Goal: Book appointment/travel/reservation

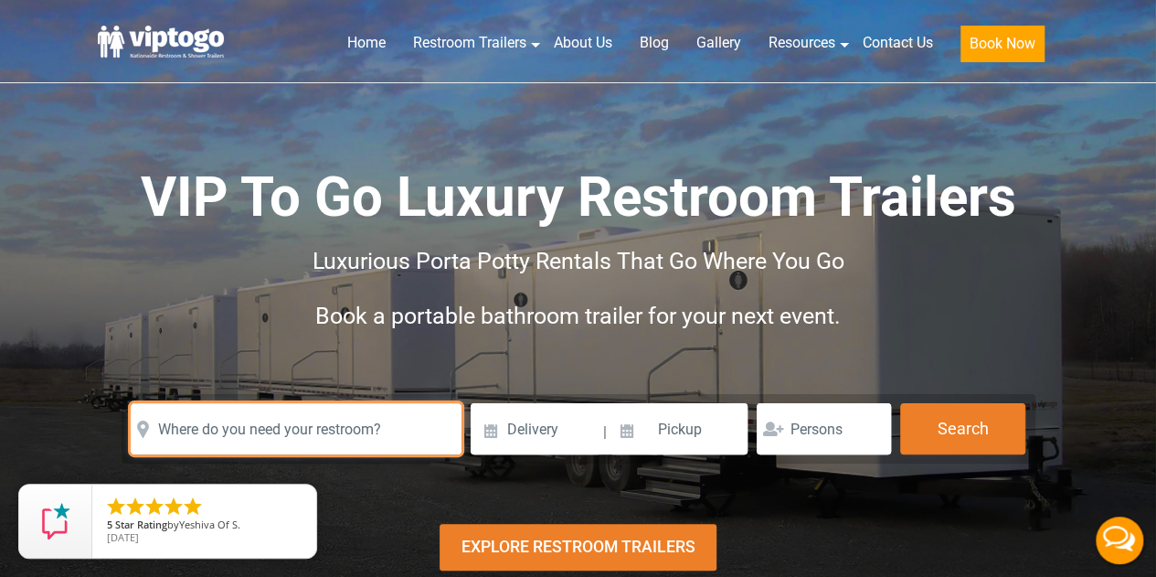
click at [279, 427] on input "text" at bounding box center [296, 428] width 331 height 51
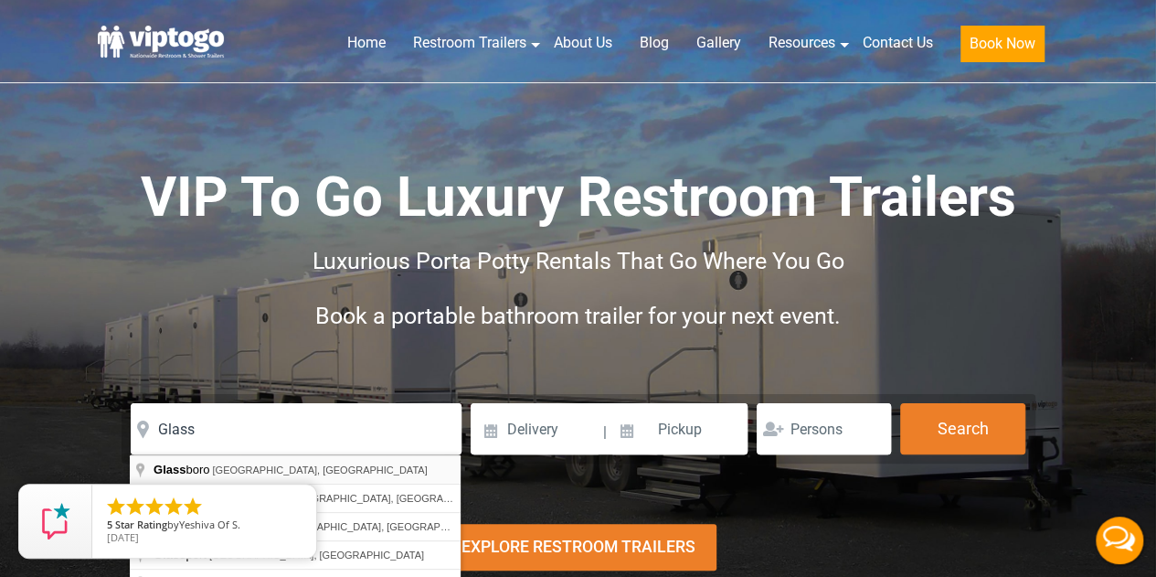
type input "Glassboro, NJ, USA"
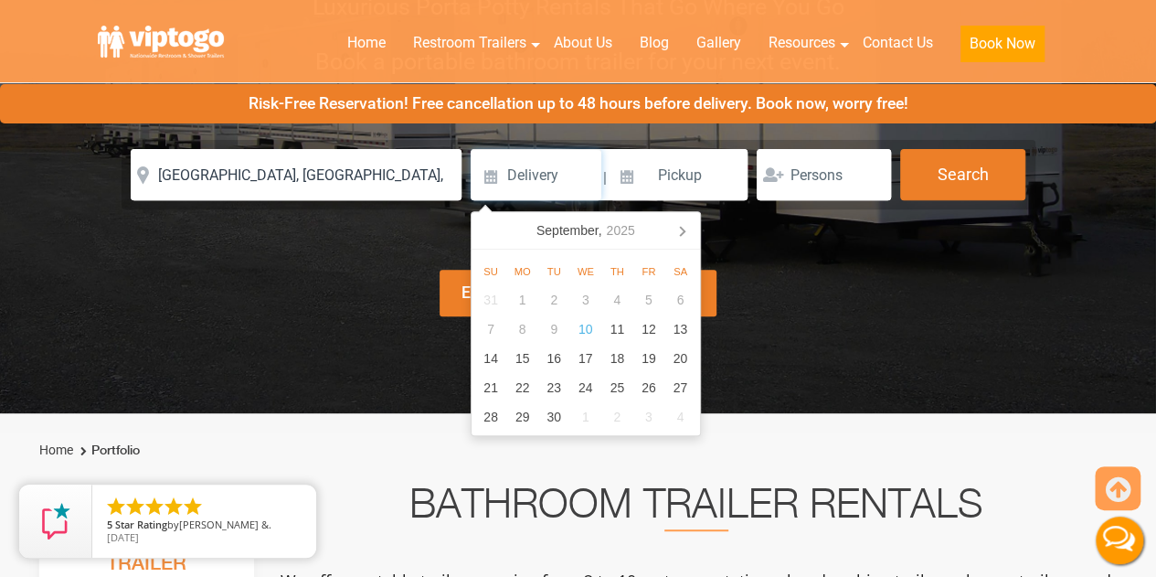
scroll to position [210, 0]
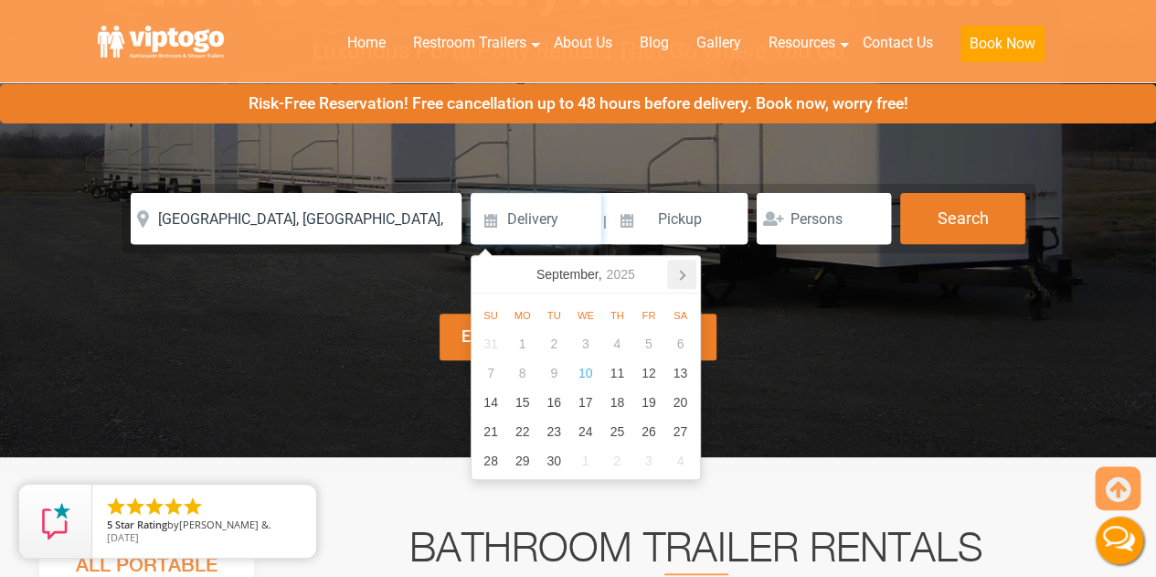
click at [685, 260] on icon at bounding box center [681, 274] width 29 height 29
click at [647, 394] on div "17" at bounding box center [649, 402] width 32 height 29
type input "10/17/2025"
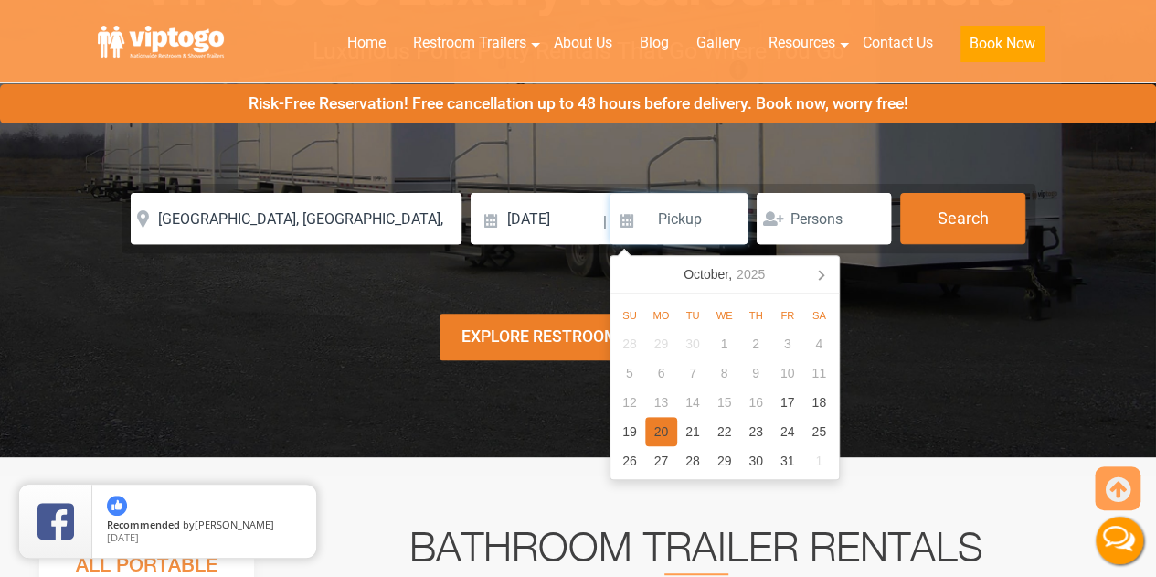
click at [658, 423] on div "20" at bounding box center [661, 431] width 32 height 29
type input "10/20/2025"
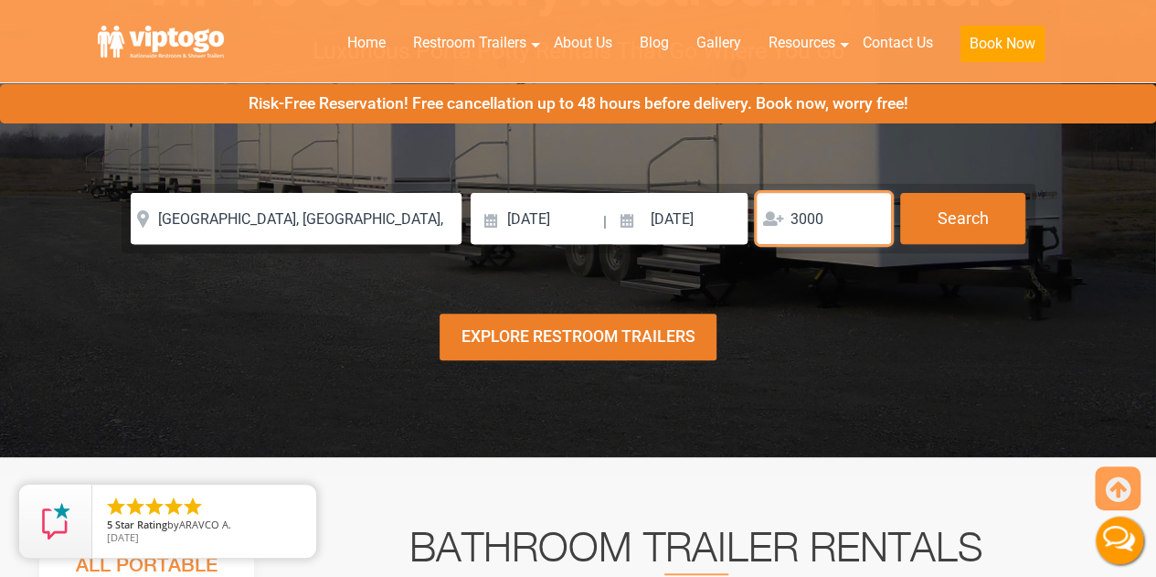
type input "3000"
click button "autobtn" at bounding box center [0, 0] width 0 height 0
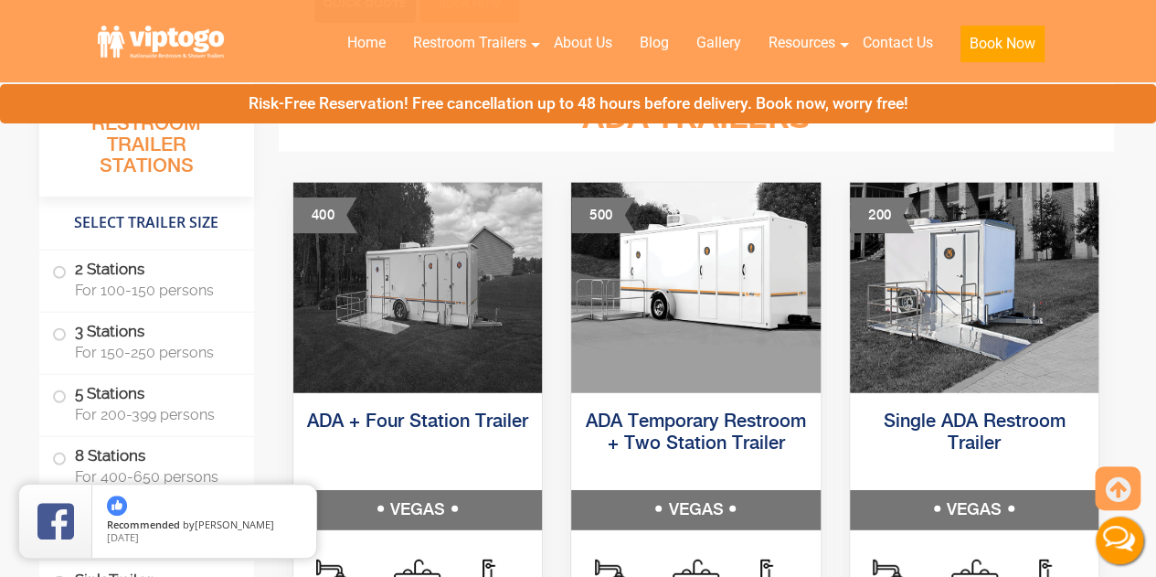
scroll to position [5732, 0]
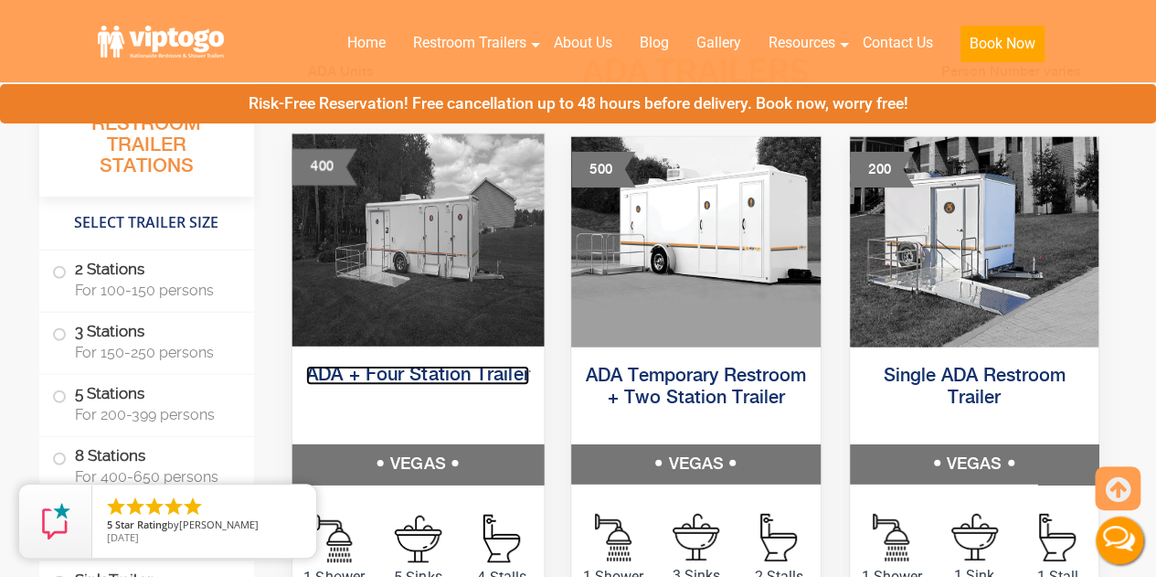
click at [455, 372] on link "ADA + Four Station Trailer" at bounding box center [417, 375] width 223 height 19
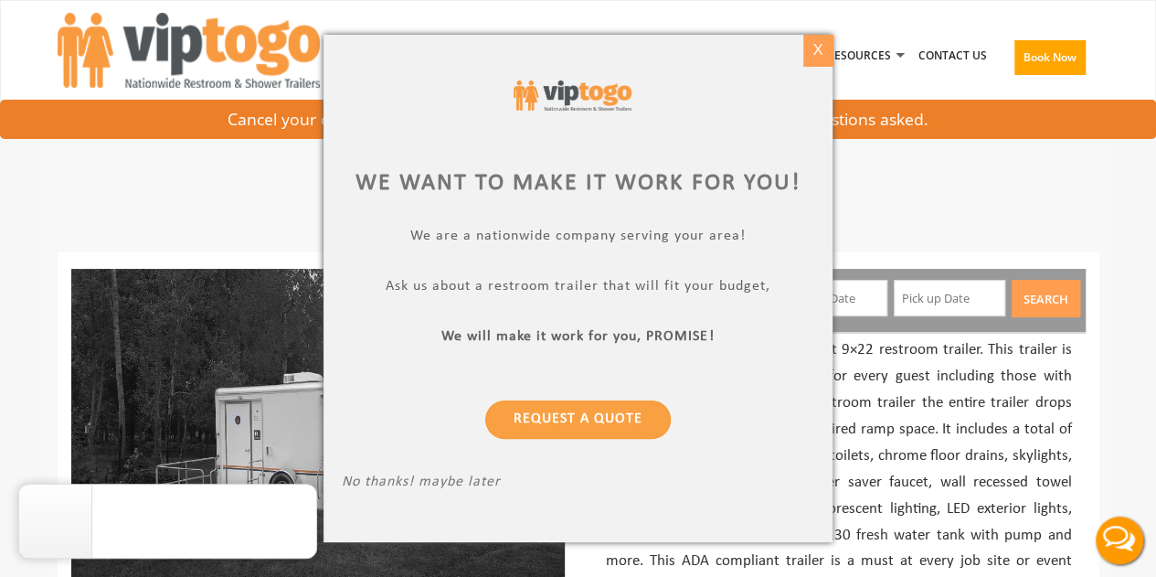
click at [811, 50] on div "X" at bounding box center [818, 50] width 28 height 31
